Goal: Information Seeking & Learning: Find specific fact

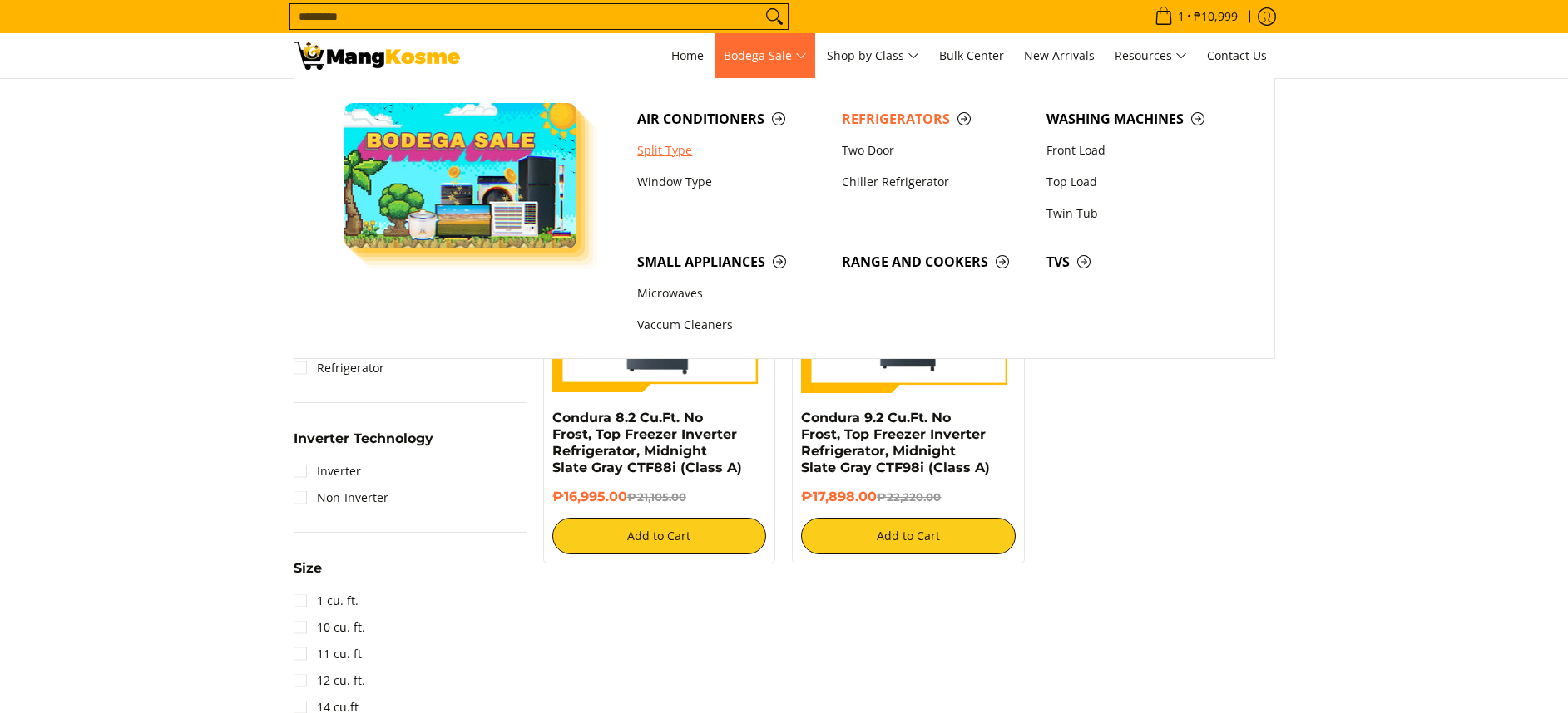
click at [681, 144] on link "Split Type" at bounding box center [731, 150] width 204 height 32
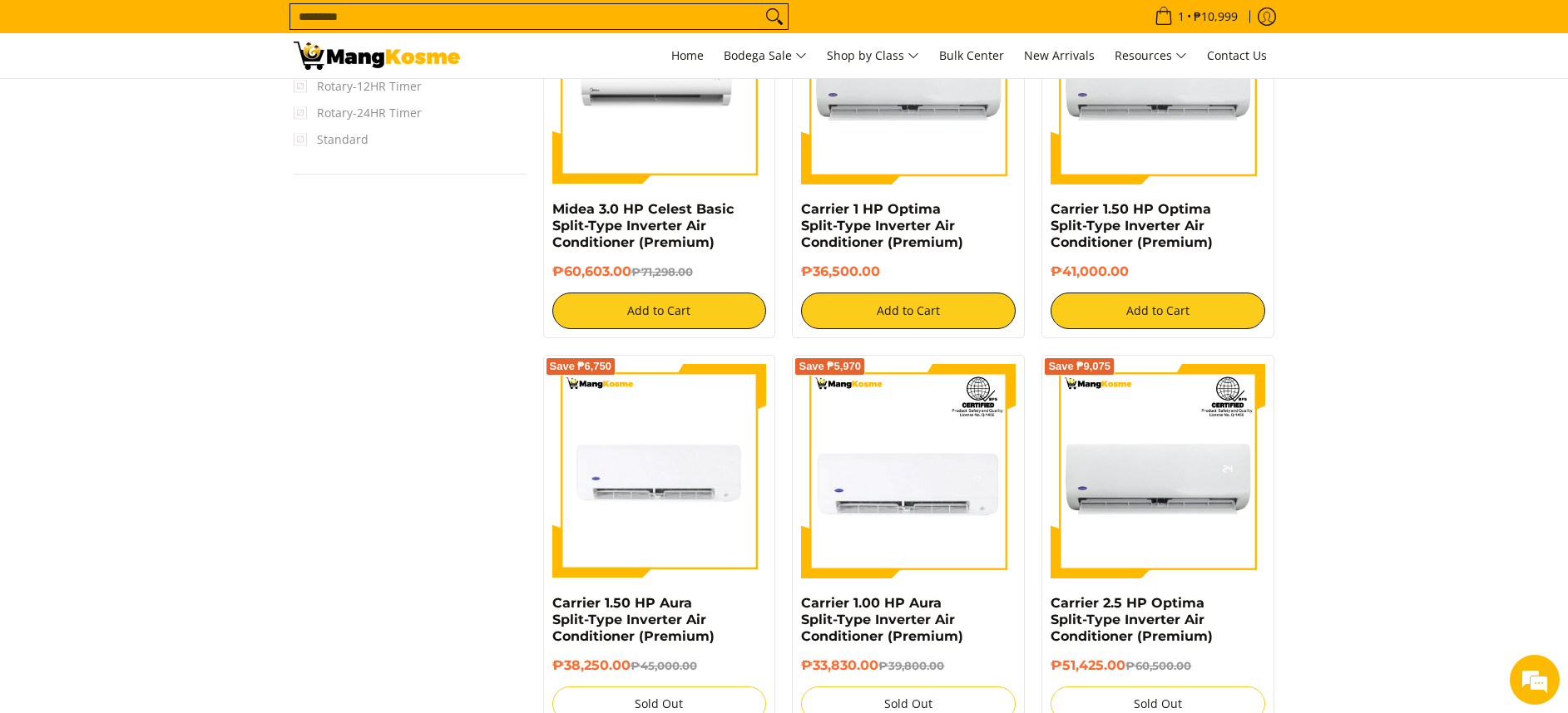
scroll to position [998, 0]
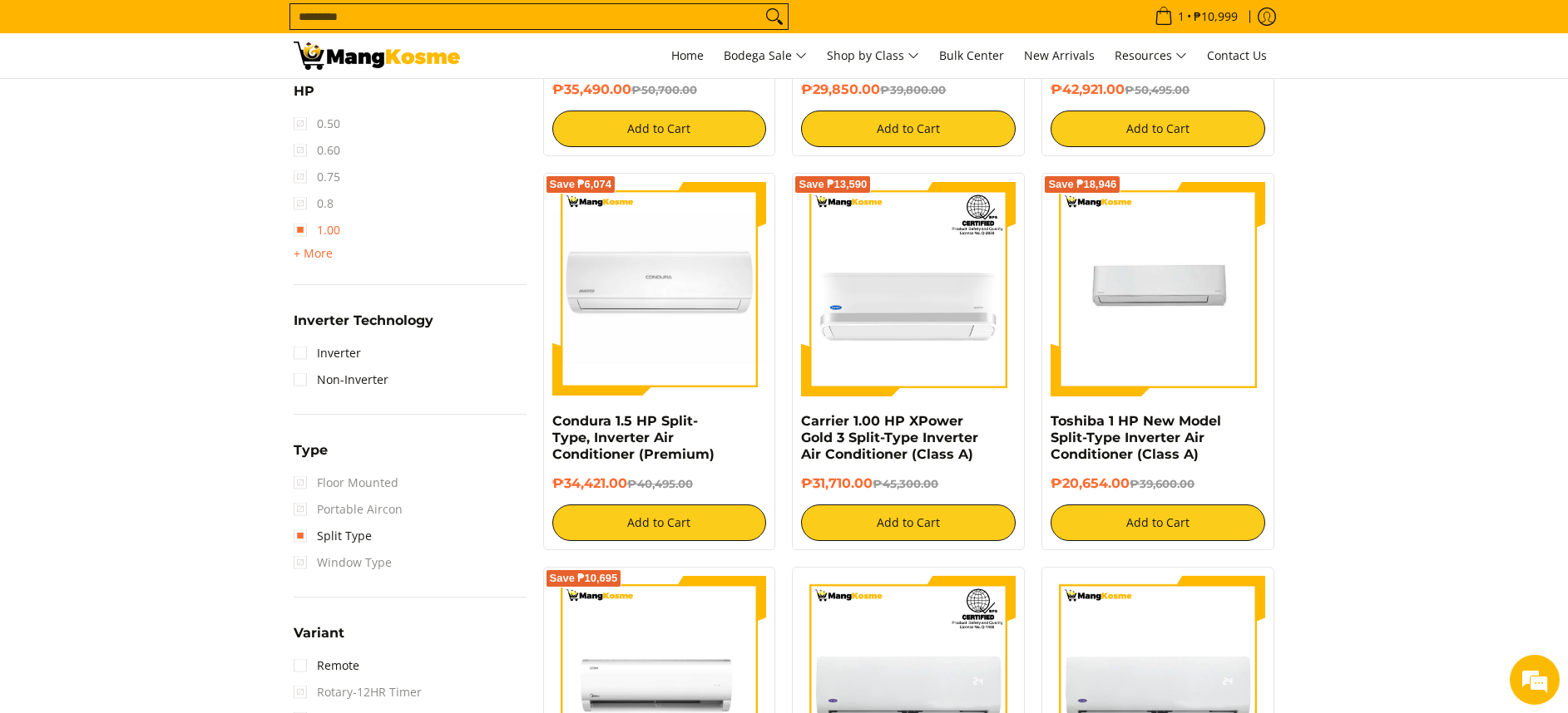
click at [328, 223] on link "1.00" at bounding box center [317, 230] width 46 height 27
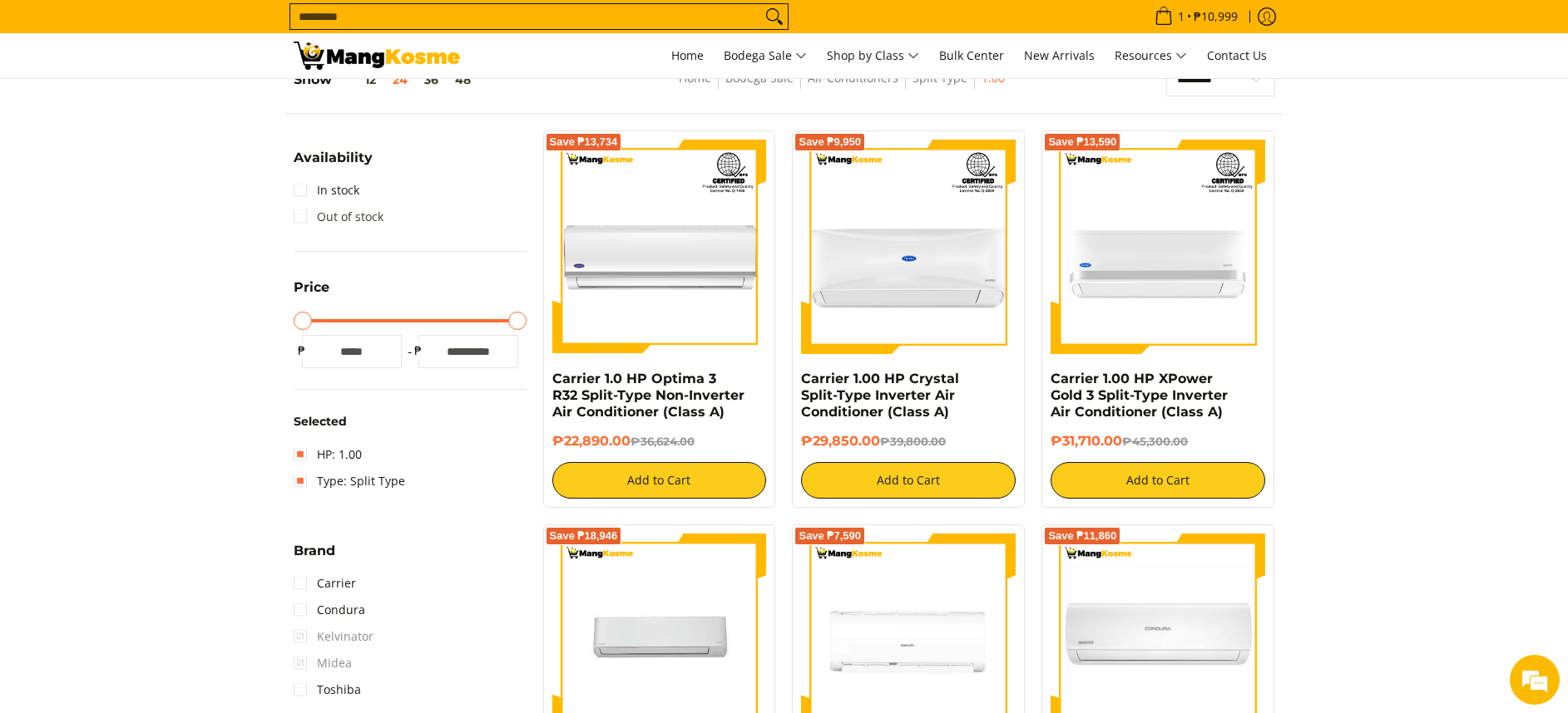
scroll to position [234, 0]
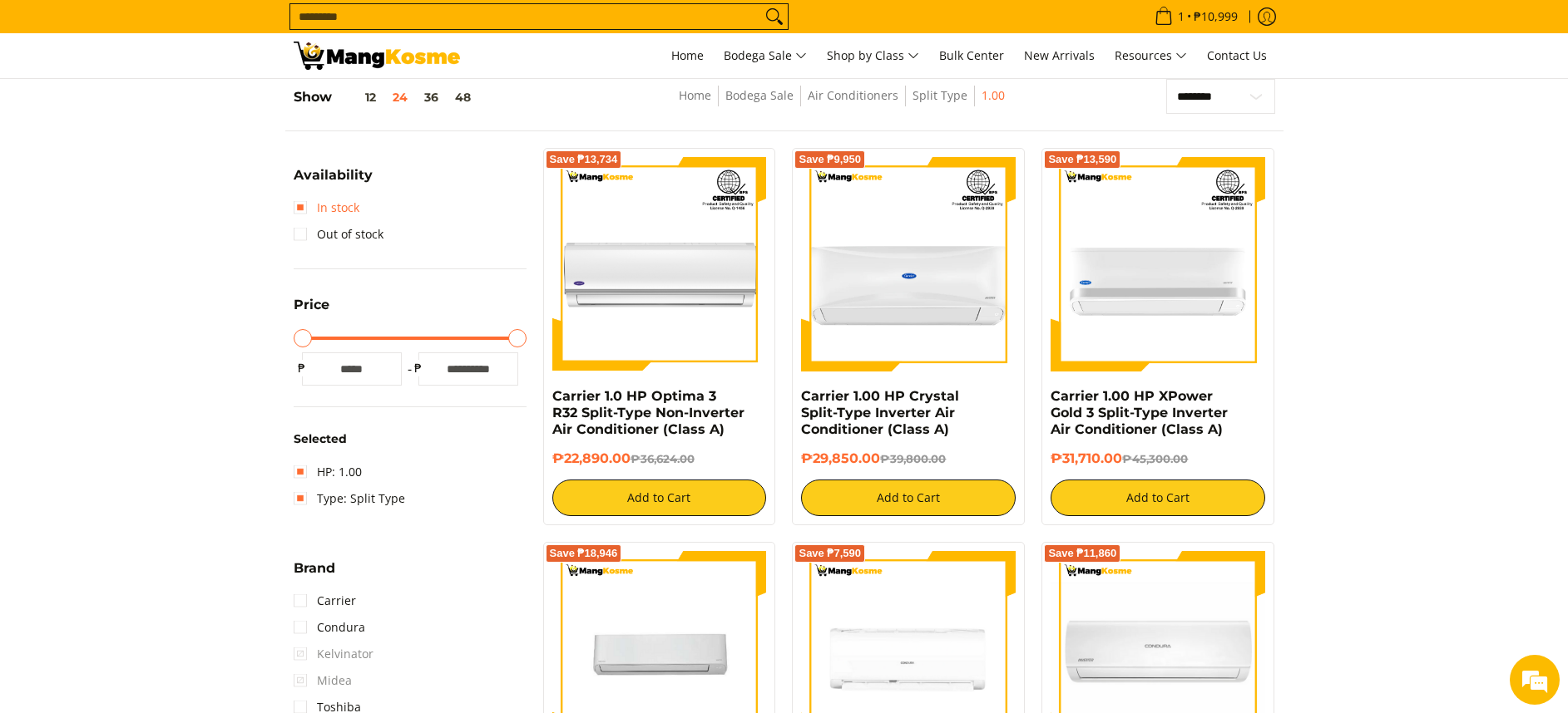
click at [350, 208] on link "In stock" at bounding box center [326, 208] width 66 height 27
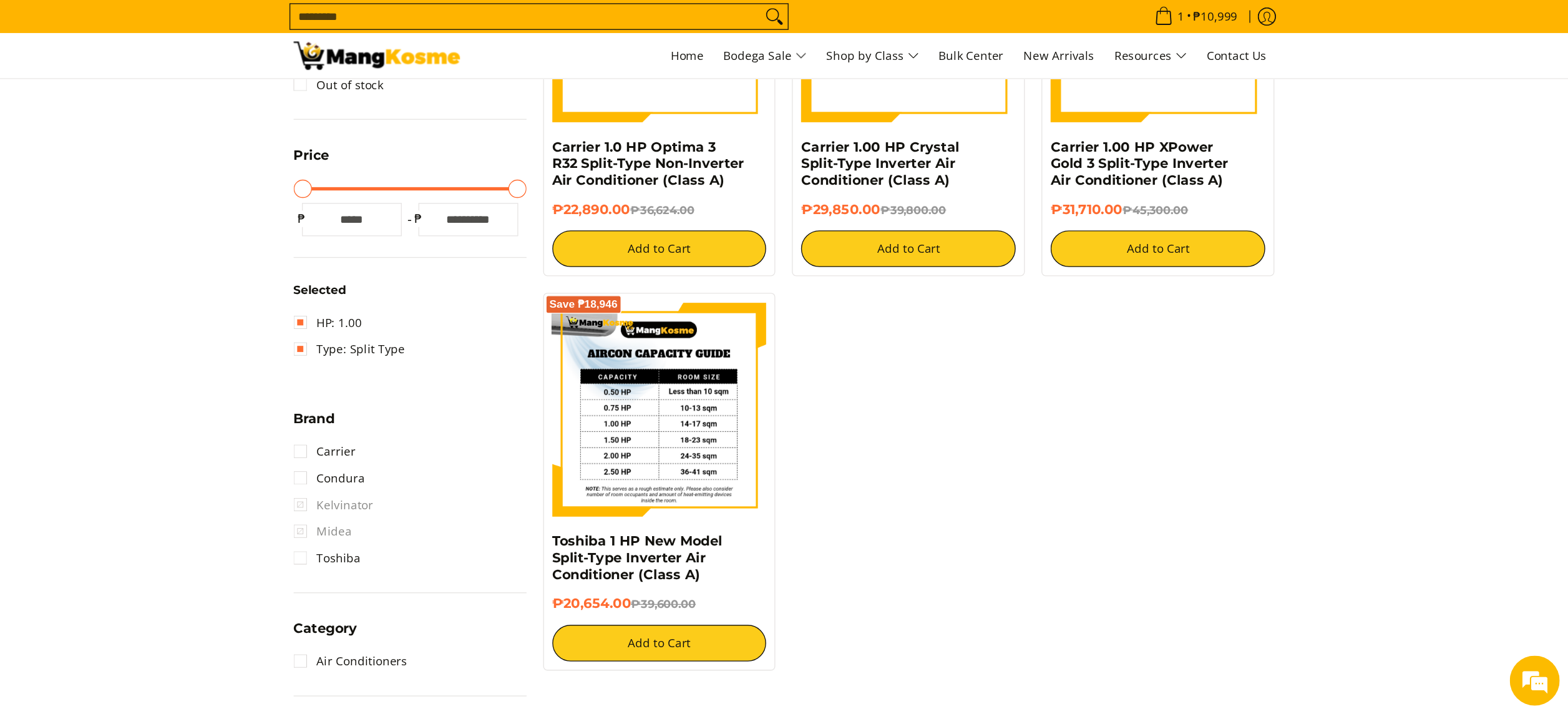
scroll to position [363, 0]
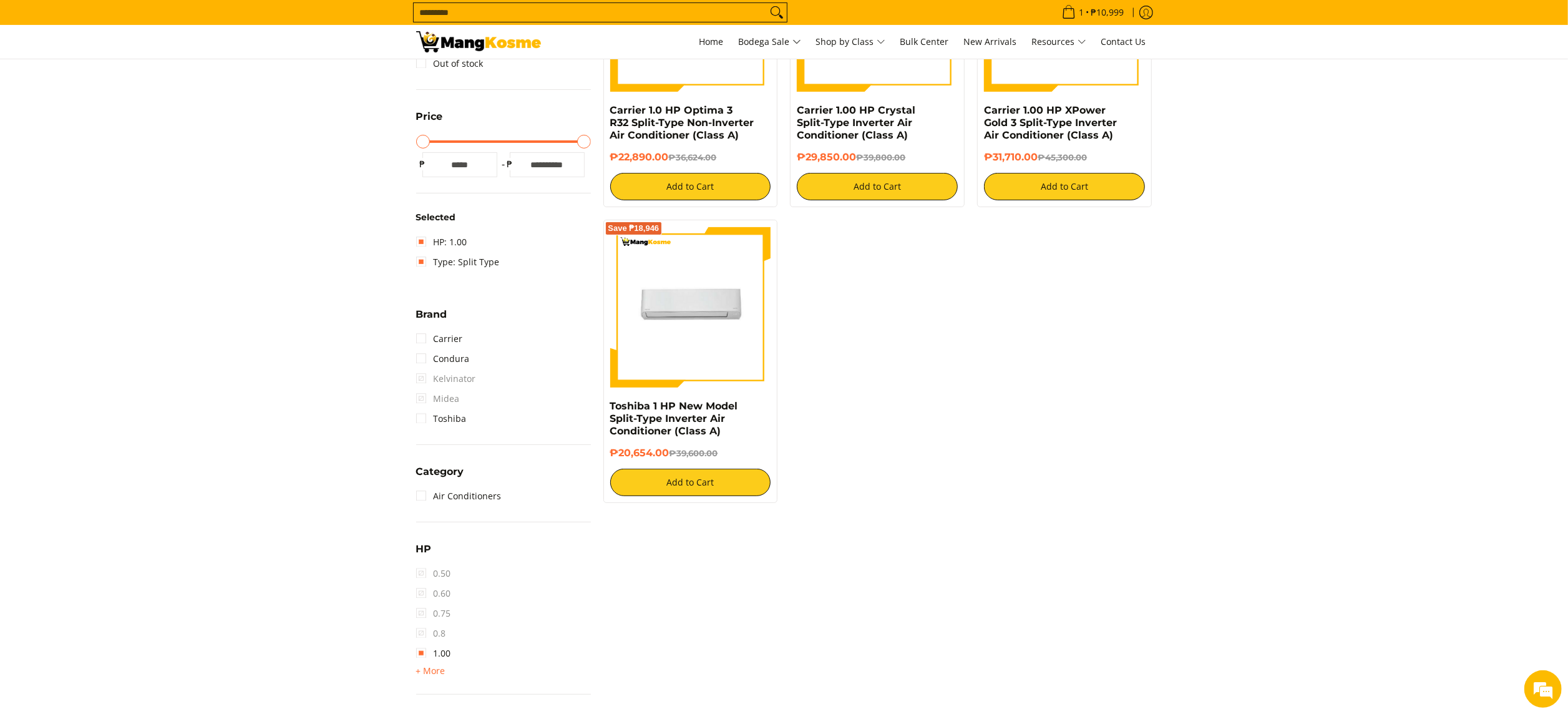
drag, startPoint x: 1081, startPoint y: 337, endPoint x: 1133, endPoint y: 337, distance: 52.0
click at [1104, 337] on div "Save ₱13,734 Carrier 1.0 HP Optima 3 R32 Split-Type Non-Inverter Air Conditione…" at bounding box center [878, 219] width 561 height 591
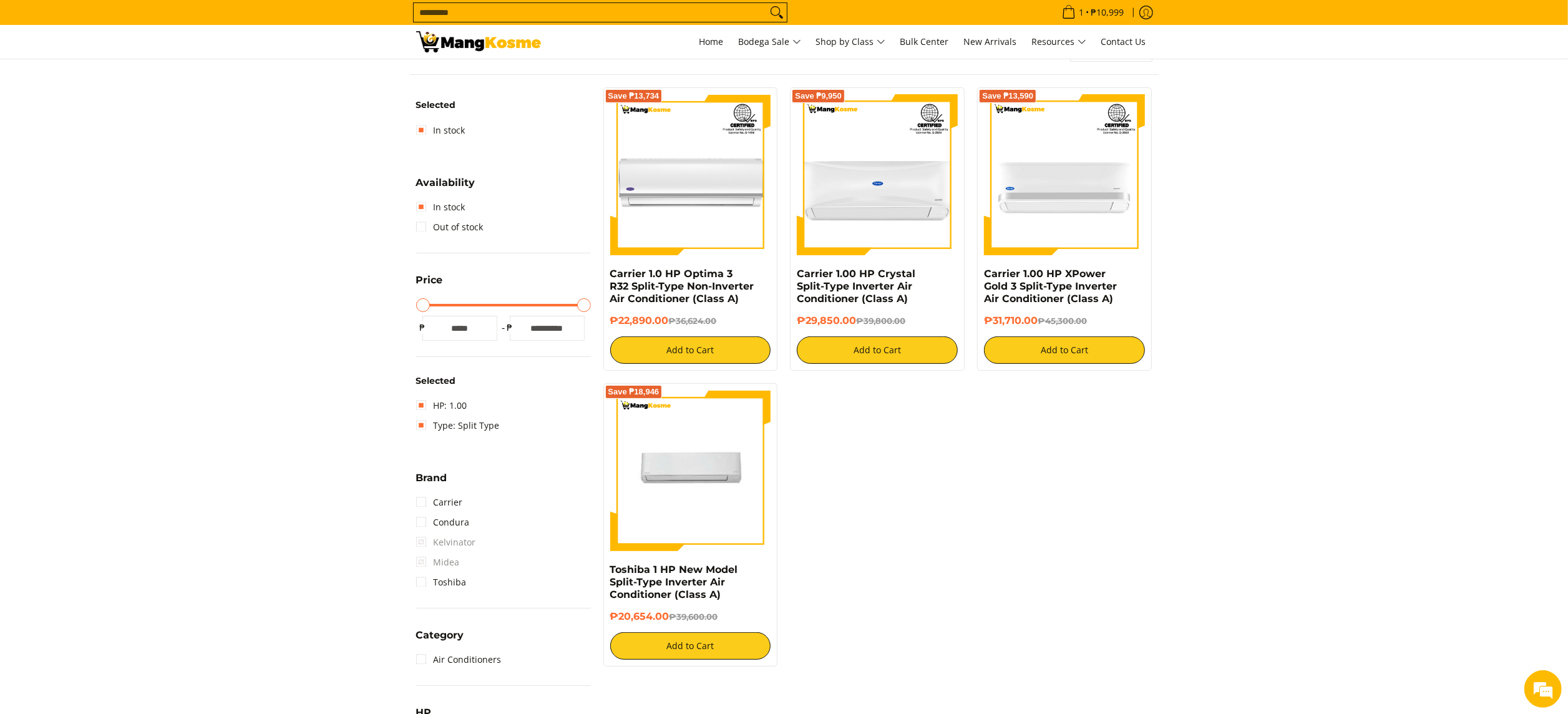
scroll to position [197, 0]
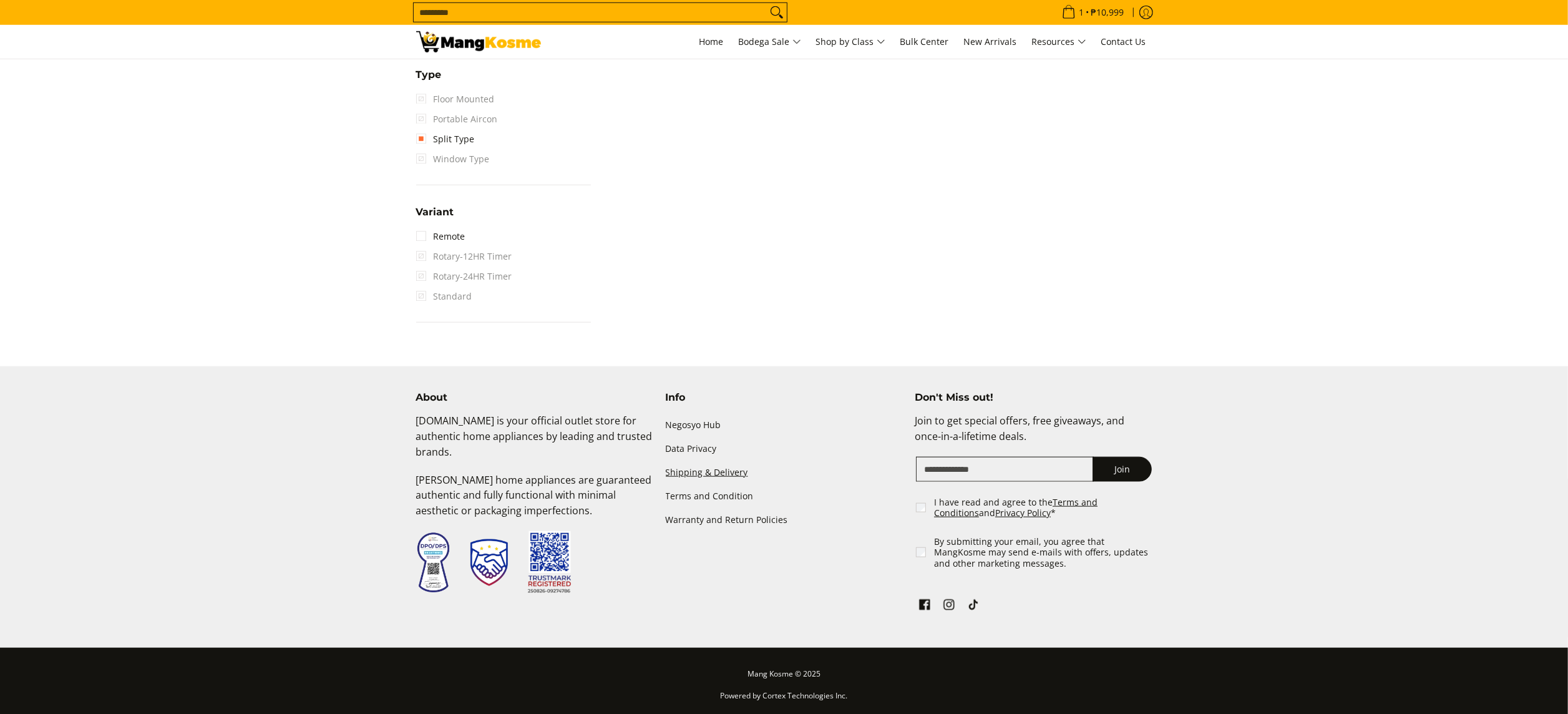
click at [701, 461] on link "Shipping & Delivery" at bounding box center [785, 472] width 237 height 24
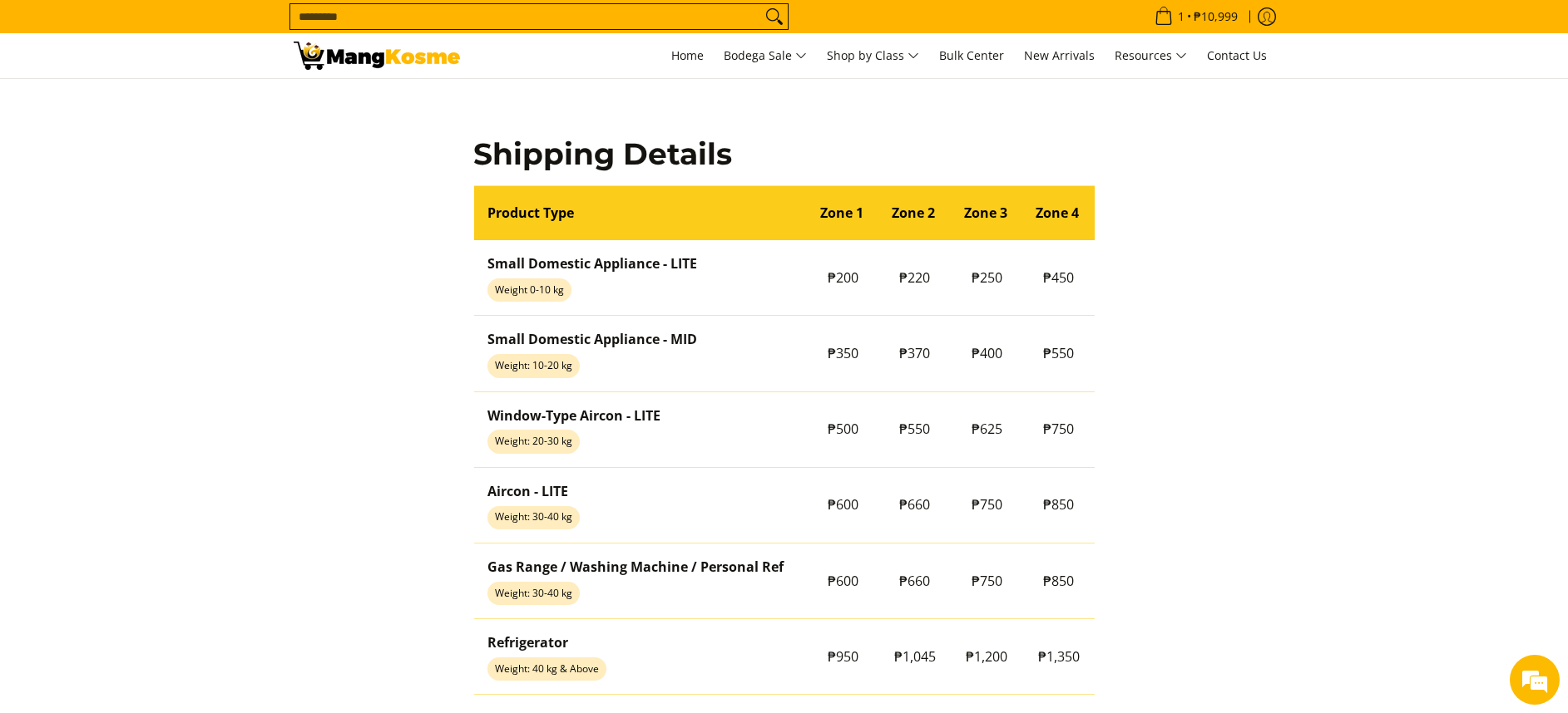
scroll to position [1119, 0]
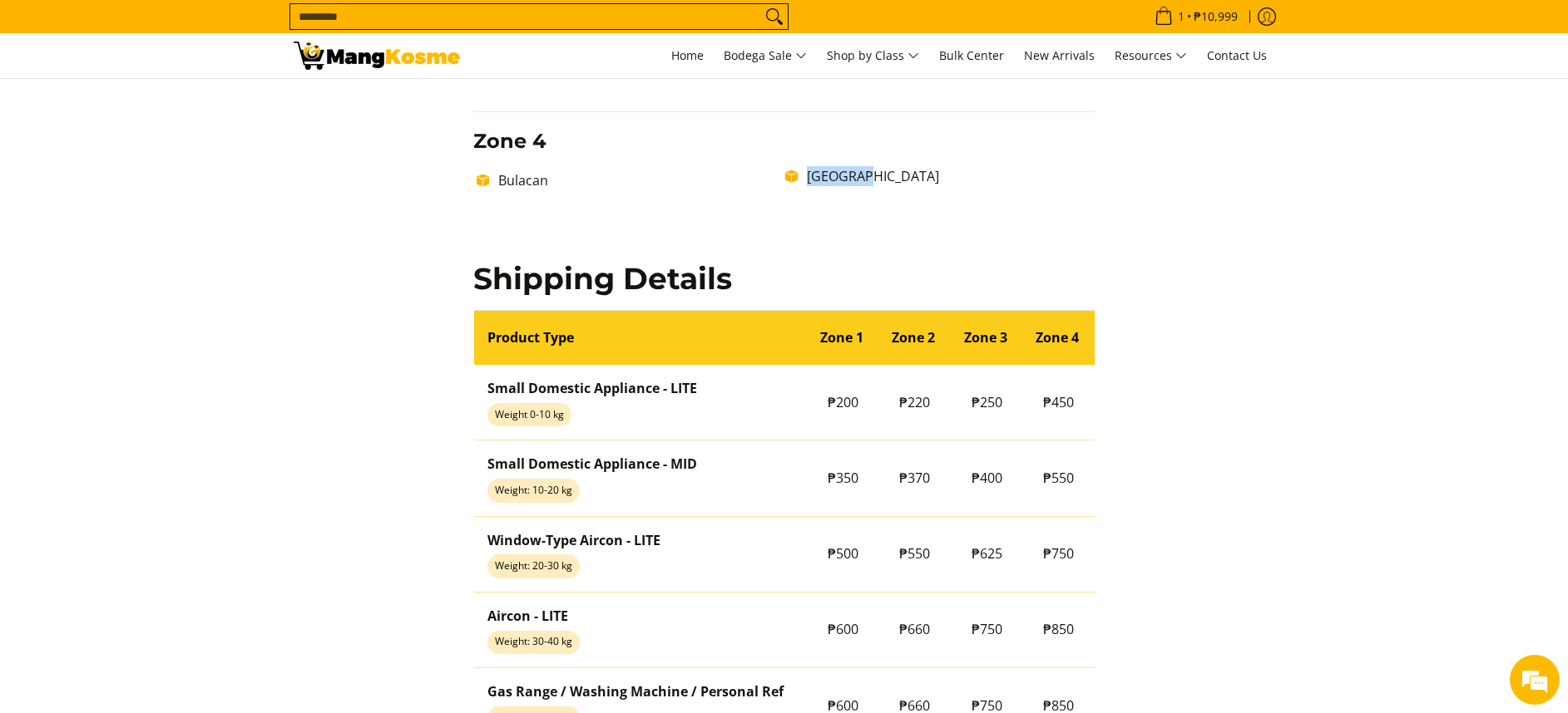
drag, startPoint x: 824, startPoint y: 190, endPoint x: 881, endPoint y: 185, distance: 57.2
click at [881, 185] on ul "Bulacan Pampanga" at bounding box center [784, 180] width 621 height 27
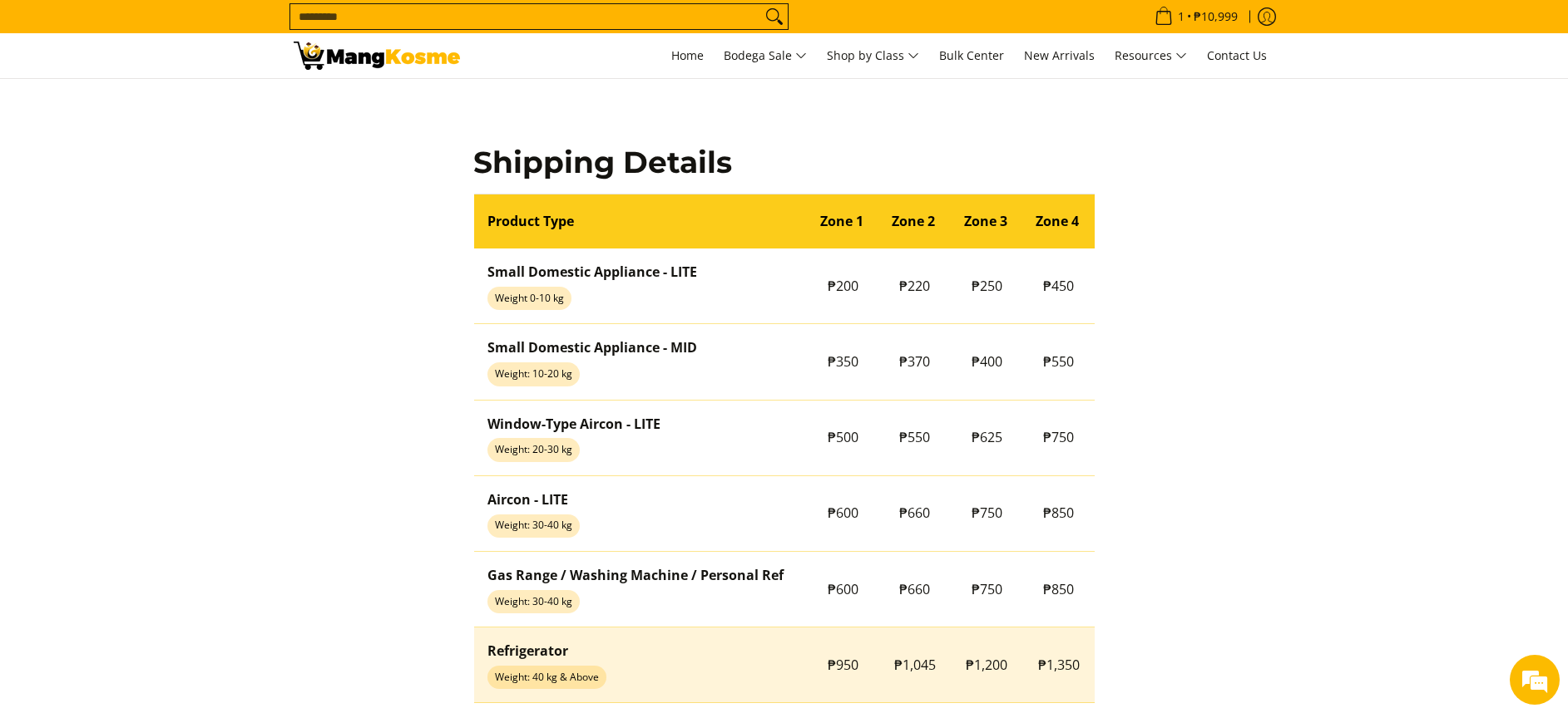
scroll to position [1494, 0]
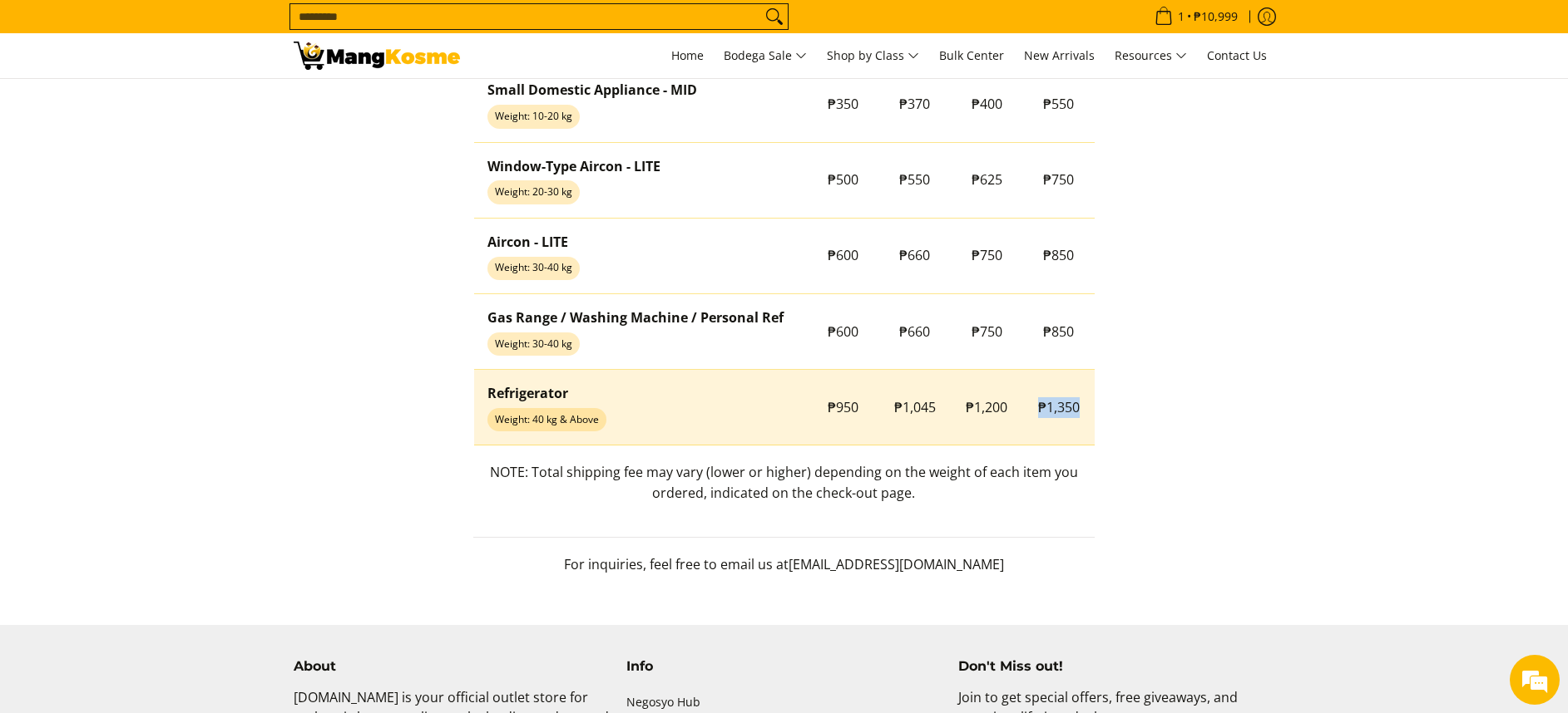
copy span "₱1,350"
drag, startPoint x: 1036, startPoint y: 429, endPoint x: 1086, endPoint y: 428, distance: 50.0
click at [1086, 428] on td "₱1,350" at bounding box center [1058, 408] width 73 height 75
